Goal: Task Accomplishment & Management: Use online tool/utility

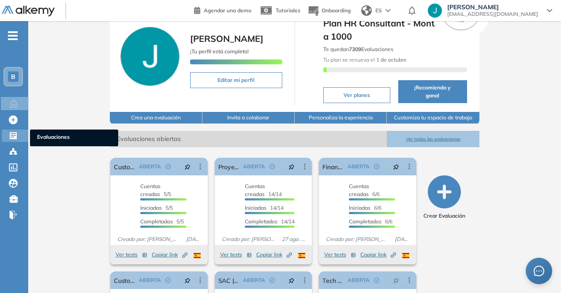
click at [11, 130] on div at bounding box center [14, 135] width 11 height 11
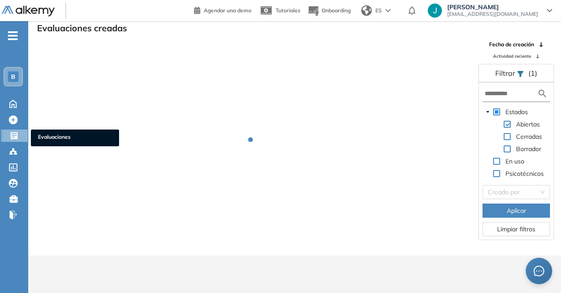
scroll to position [21, 0]
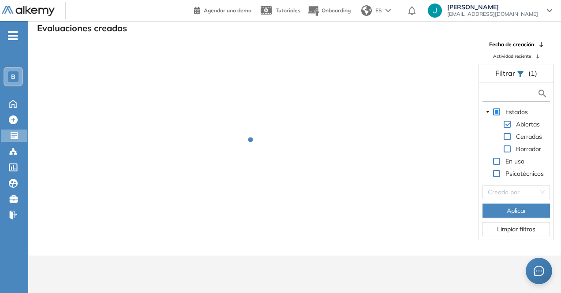
click at [502, 94] on input "text" at bounding box center [511, 93] width 52 height 9
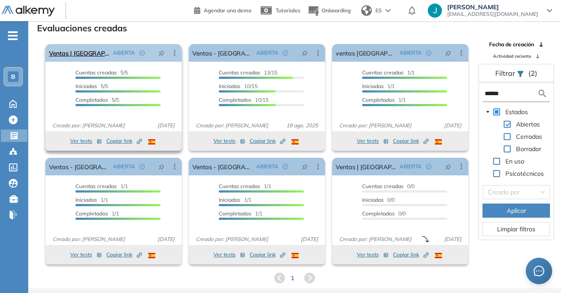
type input "******"
click at [162, 51] on icon "pushpin" at bounding box center [161, 53] width 6 height 6
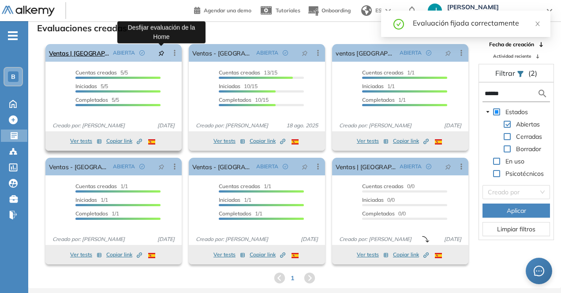
click at [162, 52] on icon "pushpin" at bounding box center [161, 53] width 6 height 6
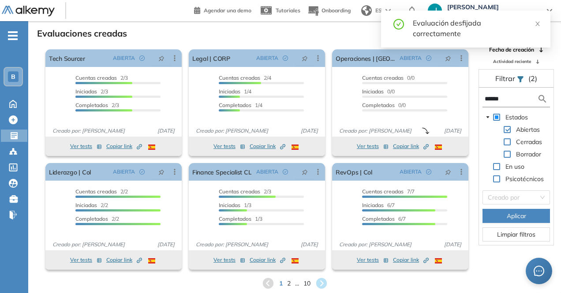
scroll to position [0, 0]
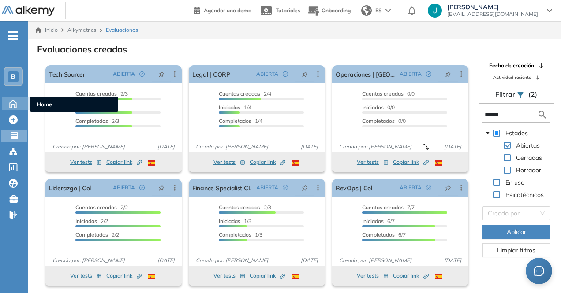
click at [17, 110] on div "Home Home" at bounding box center [16, 103] width 28 height 13
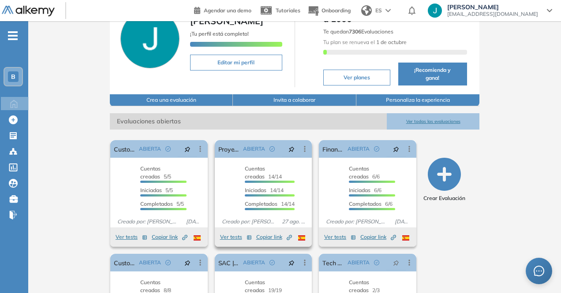
scroll to position [131, 0]
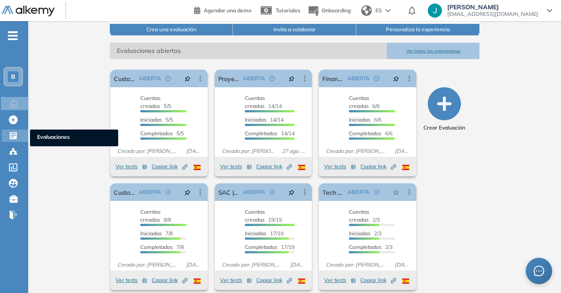
click at [19, 138] on div at bounding box center [14, 135] width 11 height 11
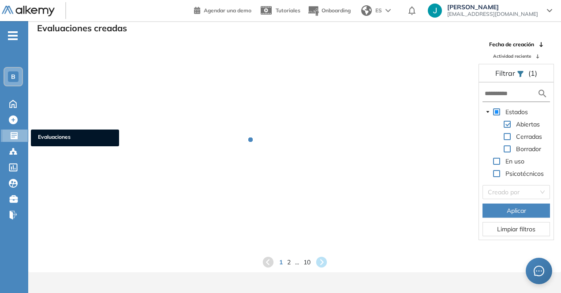
scroll to position [21, 0]
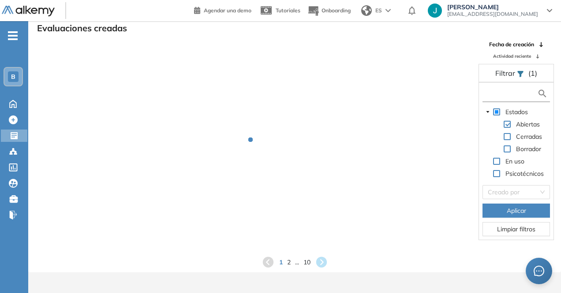
click at [498, 94] on input "text" at bounding box center [511, 93] width 52 height 9
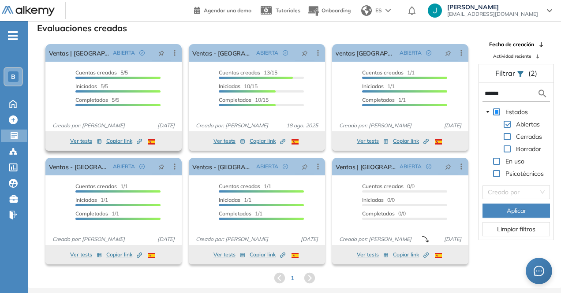
type input "******"
click at [115, 139] on span "Copiar link Created by potrace 1.16, written by [PERSON_NAME] [DATE]-[DATE]" at bounding box center [124, 141] width 36 height 8
click at [81, 141] on button "Ver tests" at bounding box center [86, 141] width 32 height 11
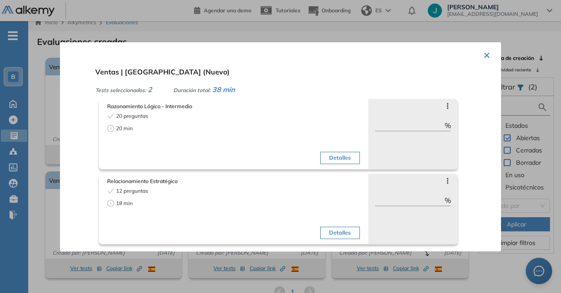
scroll to position [0, 0]
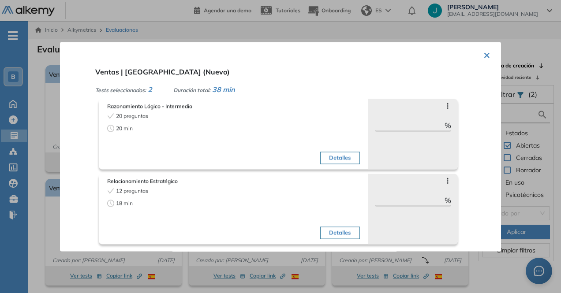
click at [483, 55] on button "×" at bounding box center [486, 53] width 7 height 17
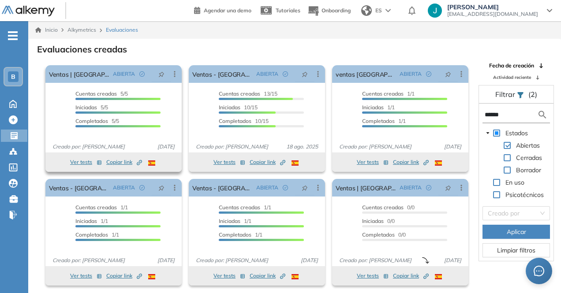
click at [114, 164] on span "Copiar link Created by potrace 1.16, written by [PERSON_NAME] [DATE]-[DATE]" at bounding box center [124, 162] width 36 height 8
